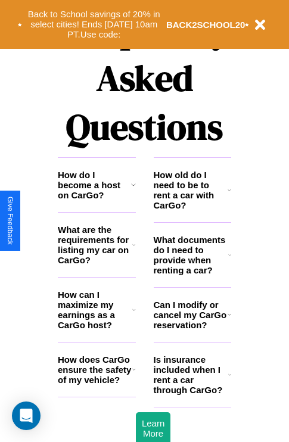
scroll to position [1442, 0]
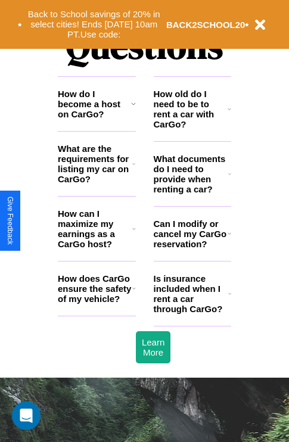
click at [96, 119] on h3 "How do I become a host on CarGo?" at bounding box center [94, 104] width 73 height 30
click at [133, 293] on icon at bounding box center [134, 288] width 4 height 10
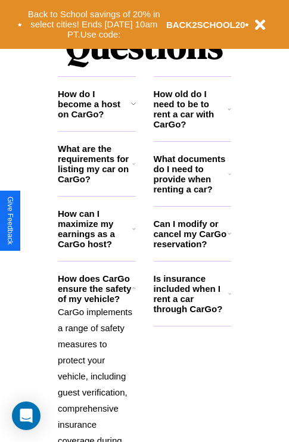
click at [229, 238] on icon at bounding box center [229, 234] width 4 height 10
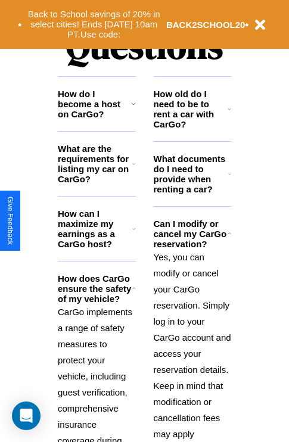
click at [133, 233] on icon at bounding box center [134, 229] width 4 height 10
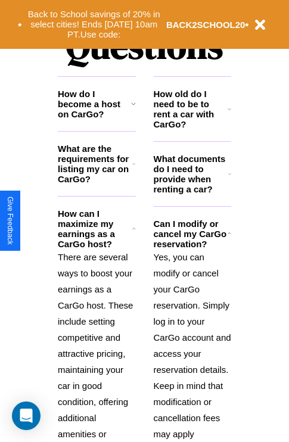
click at [229, 114] on icon at bounding box center [229, 109] width 4 height 10
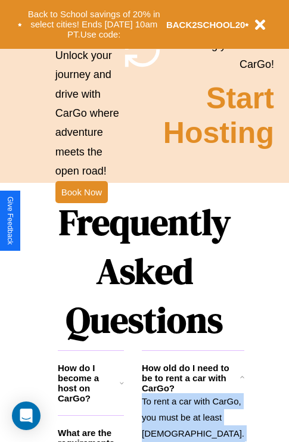
scroll to position [1159, 0]
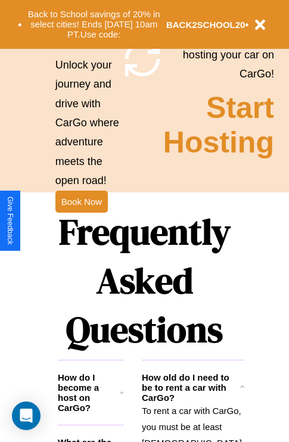
click at [81, 221] on h1 "Frequently Asked Questions" at bounding box center [144, 280] width 173 height 158
